Goal: Check status: Check status

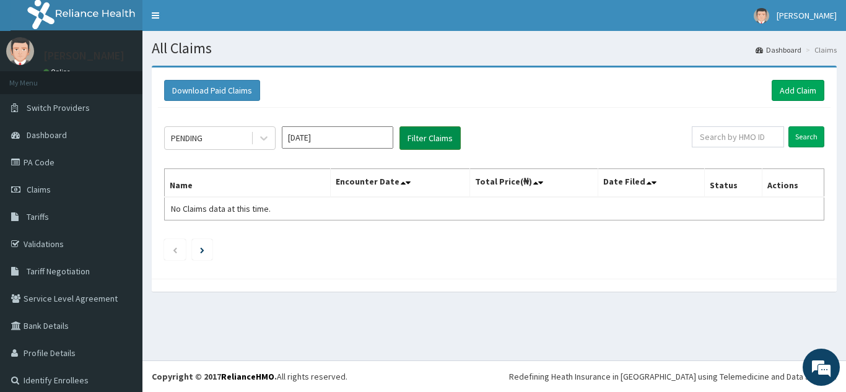
click at [418, 139] on button "Filter Claims" at bounding box center [429, 138] width 61 height 24
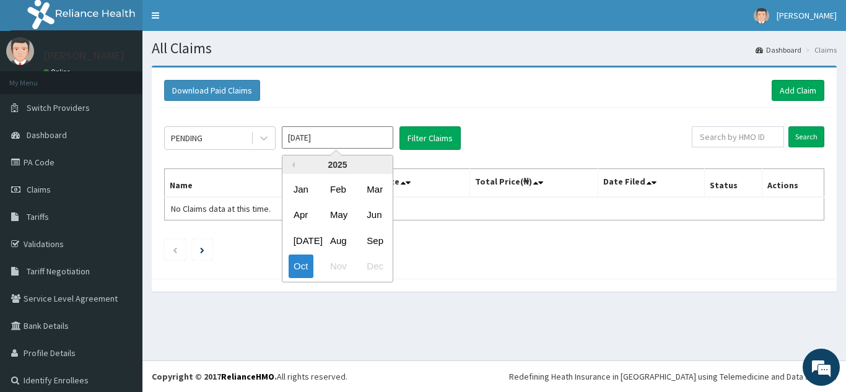
click at [352, 145] on input "[DATE]" at bounding box center [337, 137] width 111 height 22
click at [374, 242] on div "Sep" at bounding box center [374, 240] width 25 height 23
type input "[DATE]"
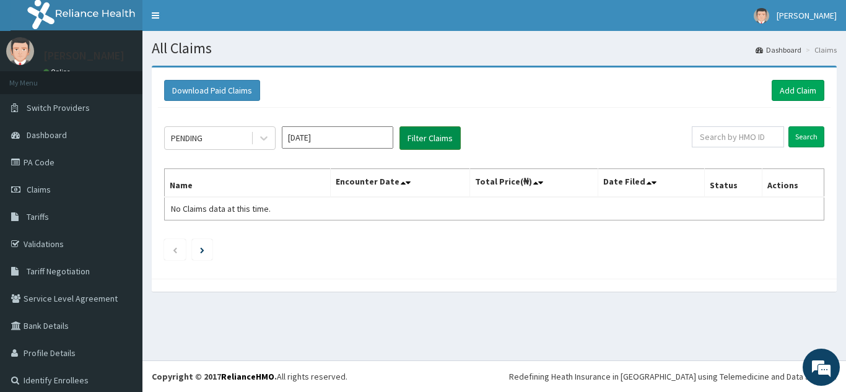
click at [420, 137] on button "Filter Claims" at bounding box center [429, 138] width 61 height 24
click at [261, 145] on div at bounding box center [264, 138] width 22 height 22
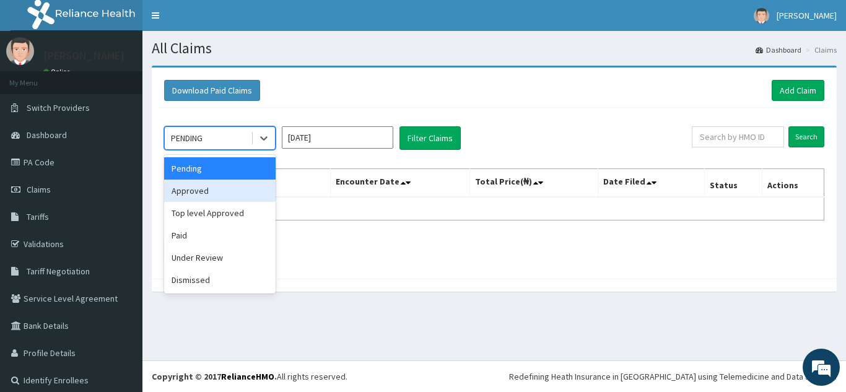
click at [201, 191] on div "Approved" at bounding box center [219, 191] width 111 height 22
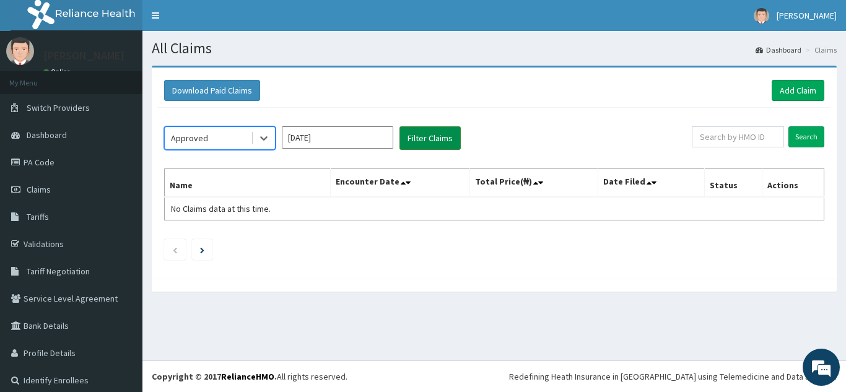
click at [428, 137] on button "Filter Claims" at bounding box center [429, 138] width 61 height 24
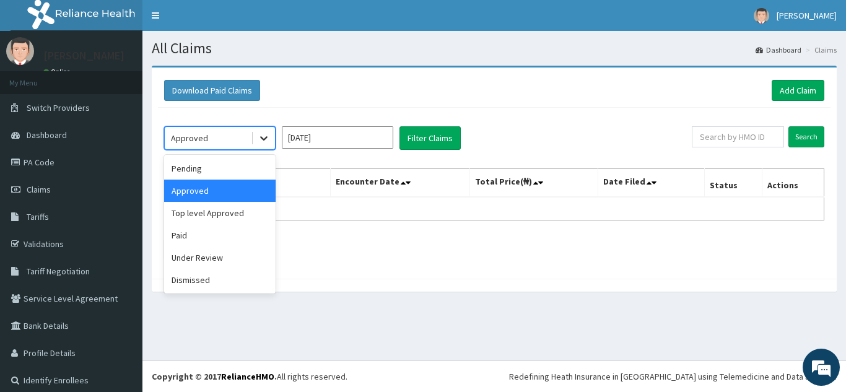
click at [260, 136] on icon at bounding box center [264, 138] width 12 height 12
click at [191, 217] on div "Top level Approved" at bounding box center [219, 213] width 111 height 22
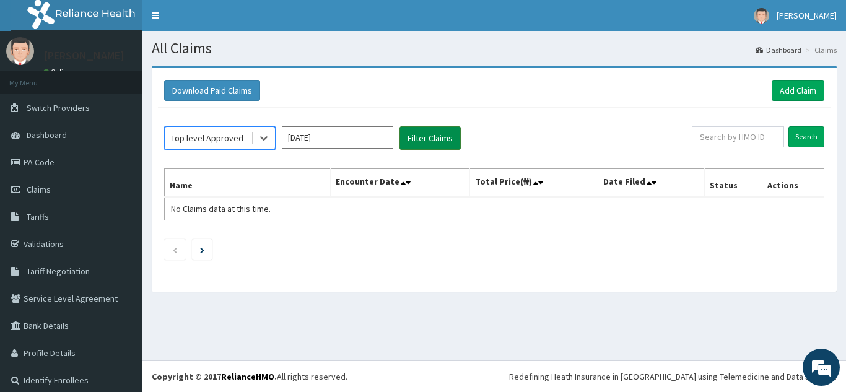
click at [428, 142] on button "Filter Claims" at bounding box center [429, 138] width 61 height 24
click at [428, 139] on button "Filter Claims" at bounding box center [429, 138] width 61 height 24
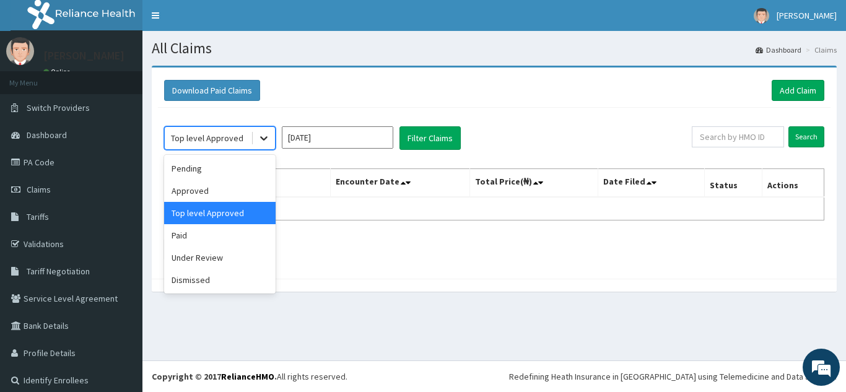
click at [263, 140] on icon at bounding box center [264, 138] width 12 height 12
click at [204, 262] on div "Under Review" at bounding box center [219, 257] width 111 height 22
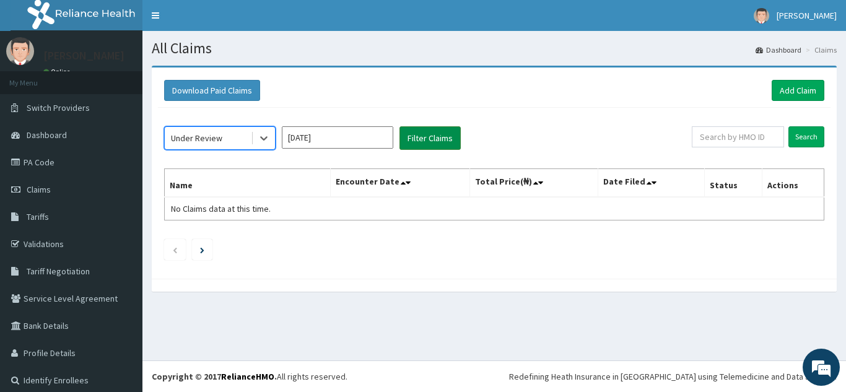
click at [427, 143] on button "Filter Claims" at bounding box center [429, 138] width 61 height 24
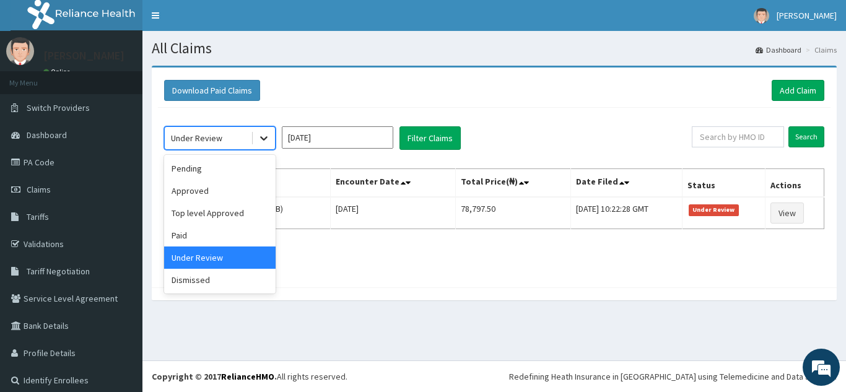
click at [262, 139] on icon at bounding box center [264, 138] width 12 height 12
click at [196, 281] on div "Dismissed" at bounding box center [219, 280] width 111 height 22
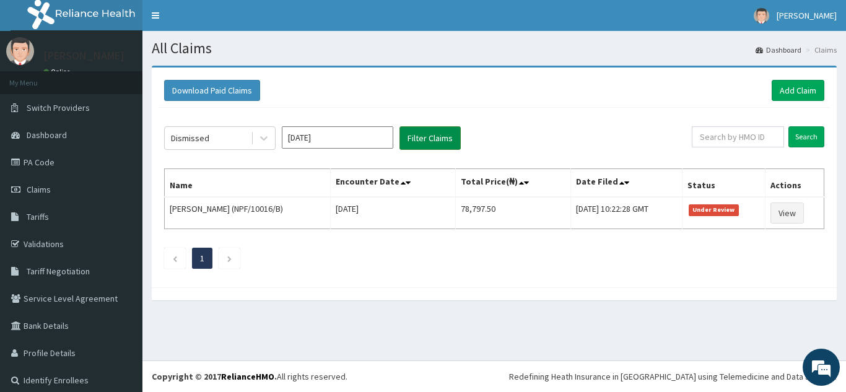
click at [422, 139] on button "Filter Claims" at bounding box center [429, 138] width 61 height 24
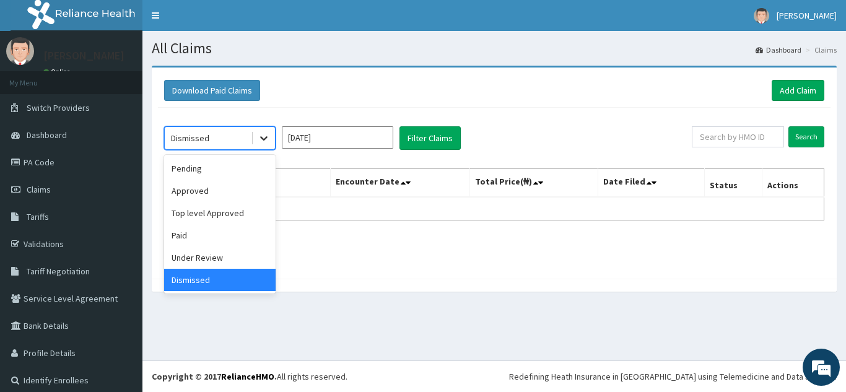
click at [263, 143] on icon at bounding box center [264, 138] width 12 height 12
click at [181, 237] on div "Paid" at bounding box center [219, 235] width 111 height 22
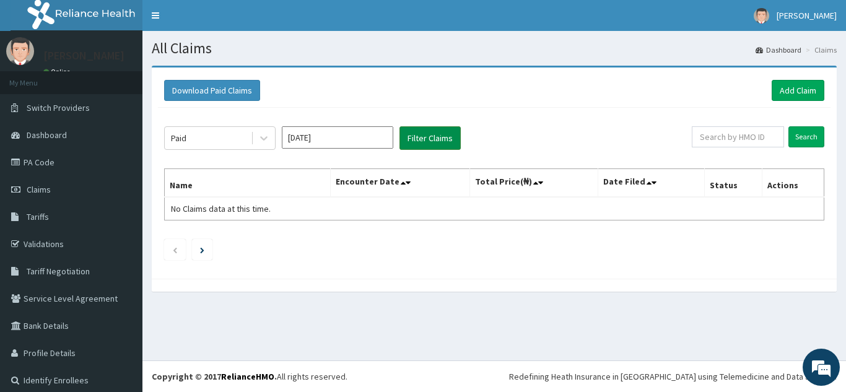
click at [430, 141] on button "Filter Claims" at bounding box center [429, 138] width 61 height 24
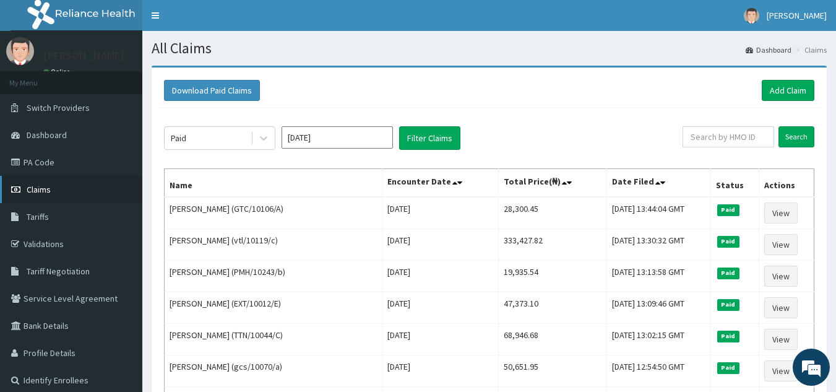
click at [34, 191] on span "Claims" at bounding box center [39, 189] width 24 height 11
